Goal: Find specific page/section: Find specific page/section

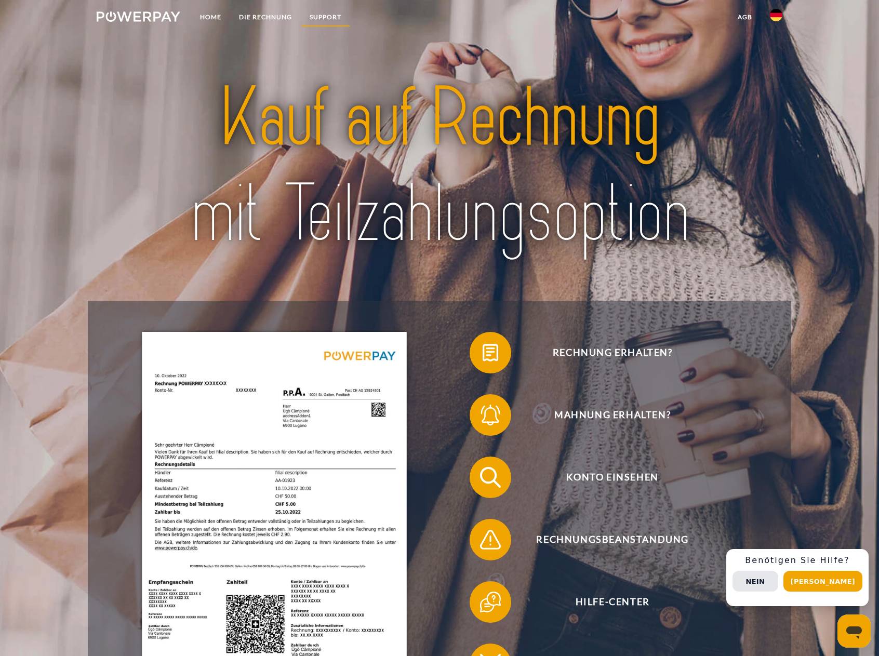
click at [321, 15] on link "SUPPORT" at bounding box center [325, 17] width 49 height 19
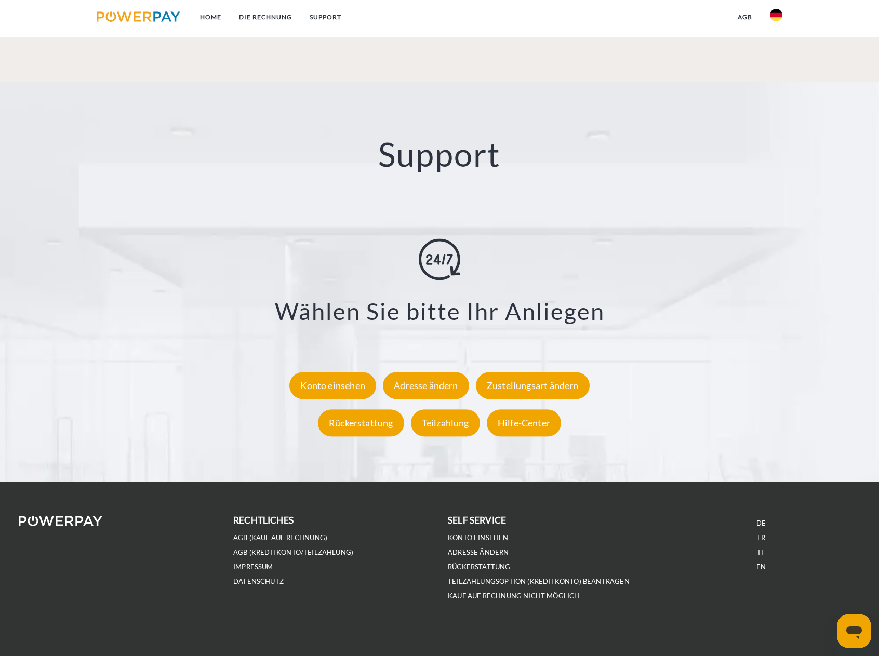
scroll to position [1841, 0]
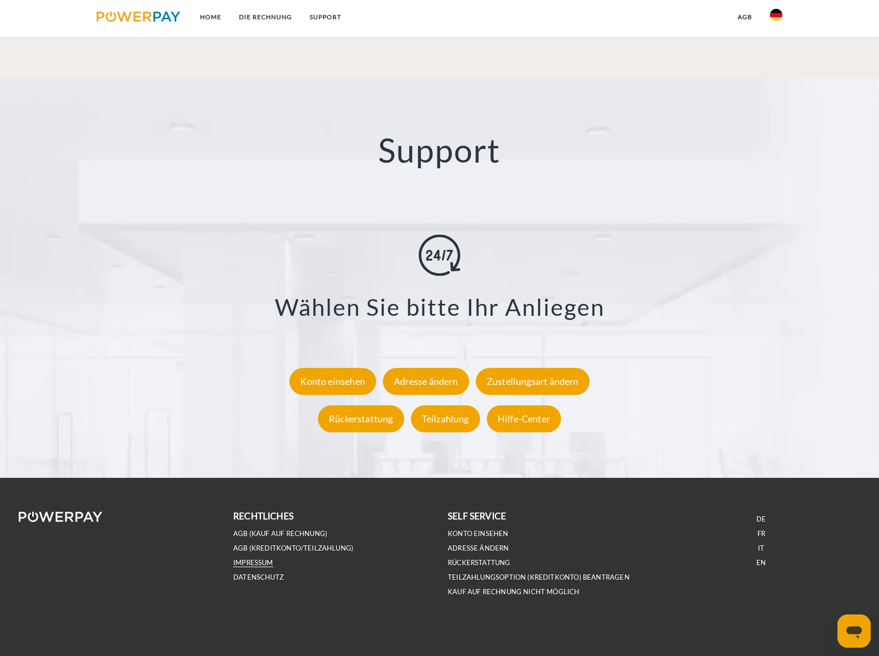
click at [260, 562] on link "IMPRESSUM" at bounding box center [253, 563] width 40 height 9
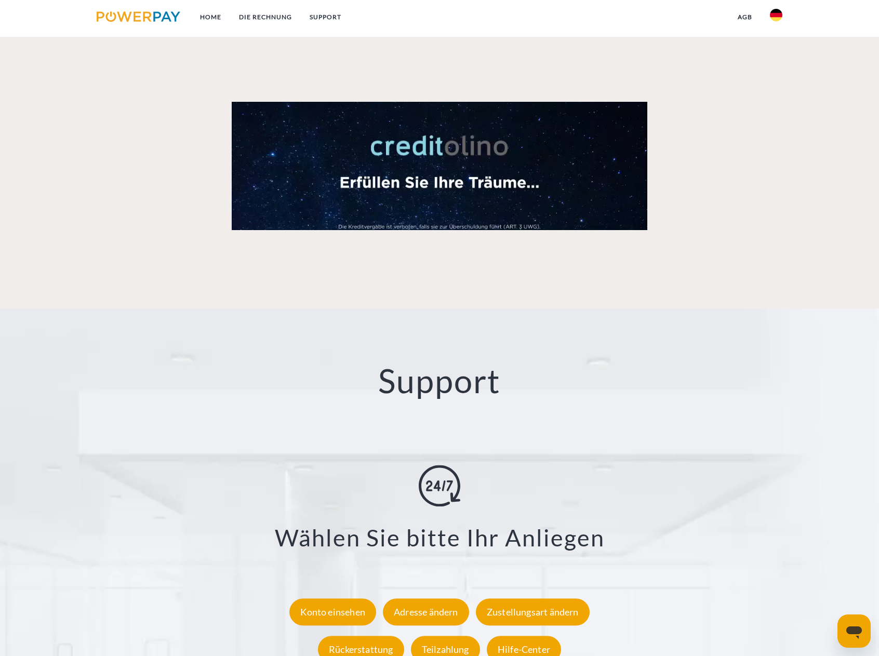
scroll to position [1819, 0]
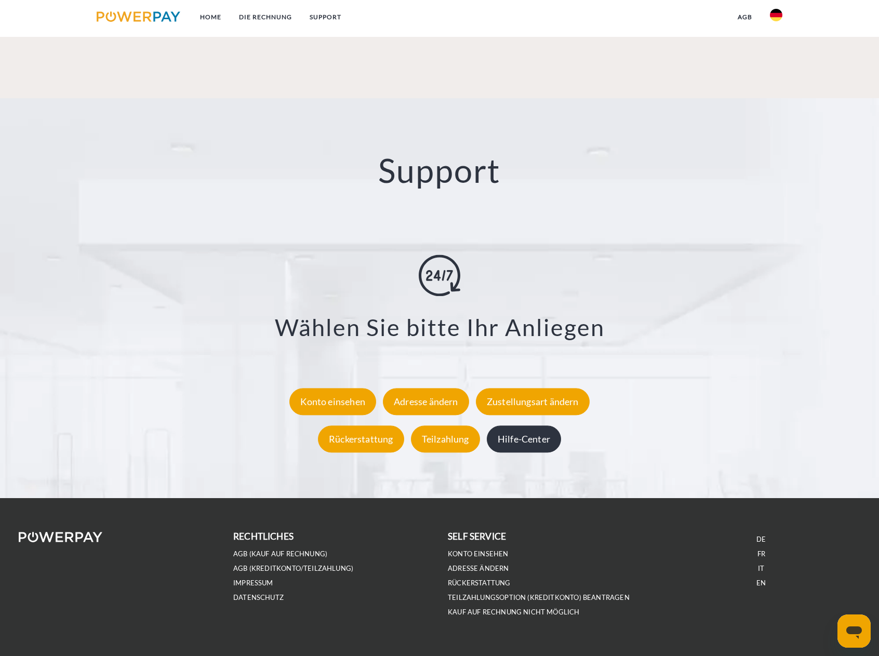
click at [519, 437] on div "Hilfe-Center" at bounding box center [524, 439] width 74 height 27
